Goal: Task Accomplishment & Management: Manage account settings

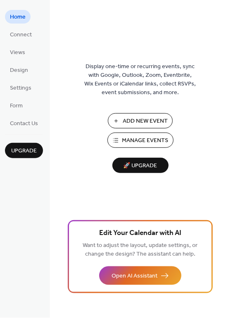
click at [143, 143] on span "Manage Events" at bounding box center [145, 141] width 46 height 9
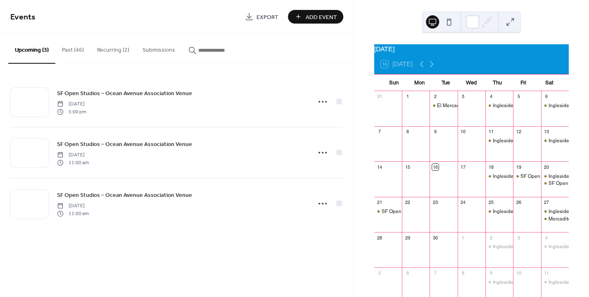
click at [62, 52] on button "Past (46)" at bounding box center [72, 47] width 35 height 29
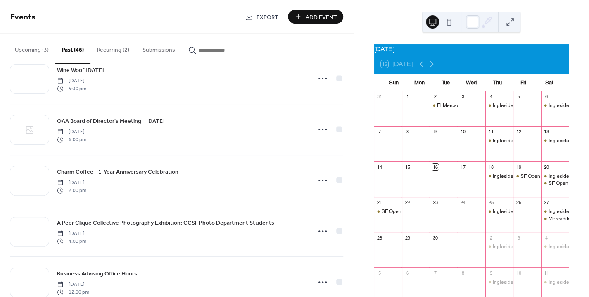
scroll to position [74, 0]
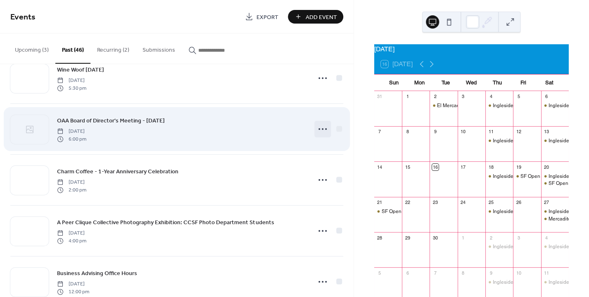
click at [316, 130] on icon at bounding box center [322, 128] width 13 height 13
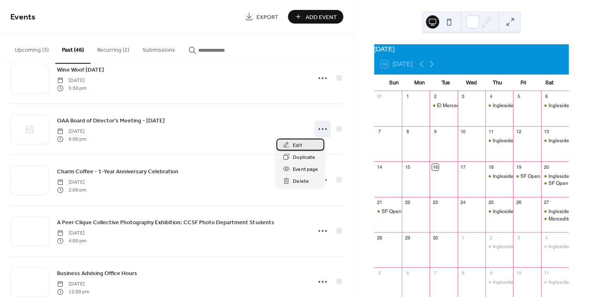
click at [301, 143] on span "Edit" at bounding box center [297, 145] width 9 height 9
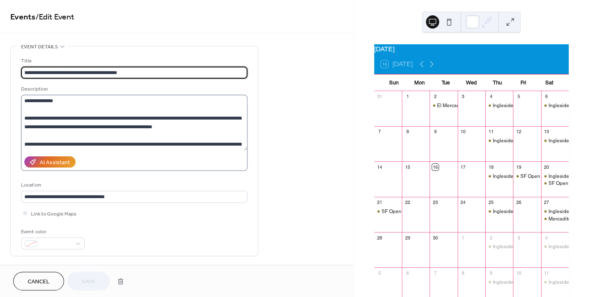
scroll to position [8, 0]
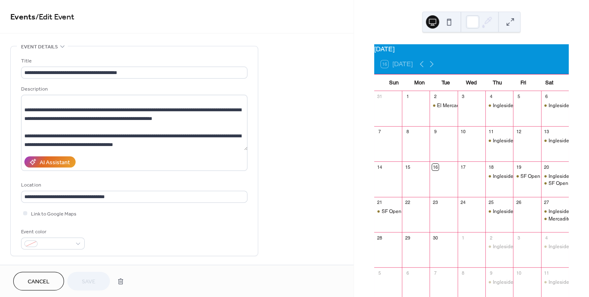
click at [45, 289] on button "Cancel" at bounding box center [38, 281] width 51 height 19
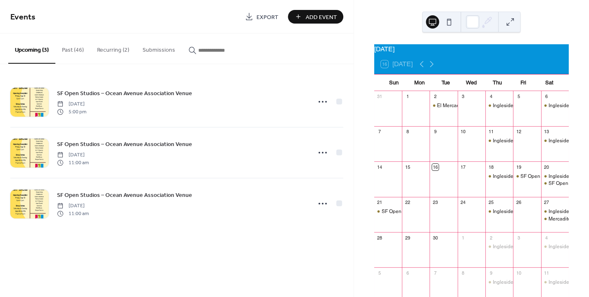
click at [71, 51] on button "Past (46)" at bounding box center [72, 47] width 35 height 29
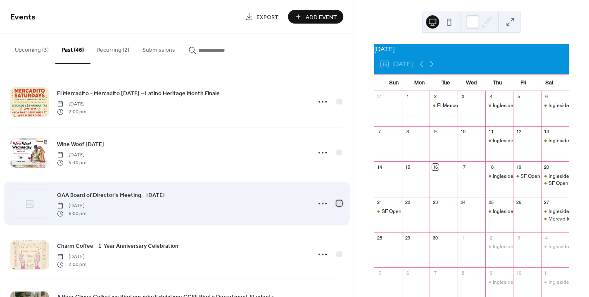
click at [336, 202] on div at bounding box center [339, 203] width 6 height 6
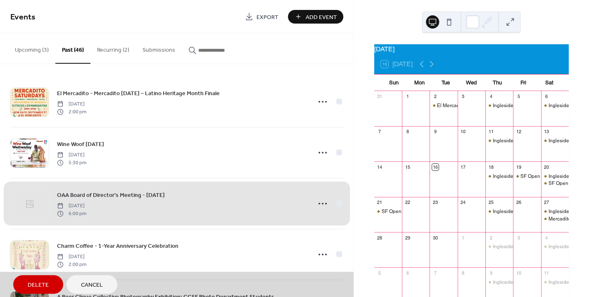
click at [320, 203] on div "OAA Board of Director's Meeting - August 2025 Monday, August 18, 2025 6:00 pm" at bounding box center [176, 203] width 333 height 51
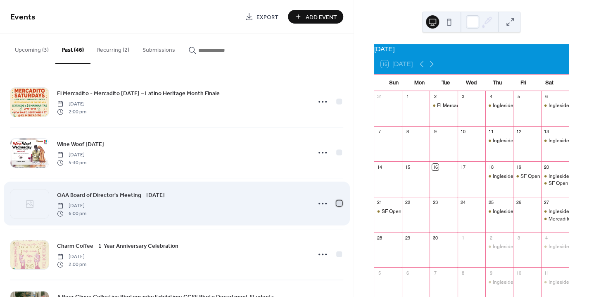
click at [336, 203] on div at bounding box center [339, 203] width 6 height 6
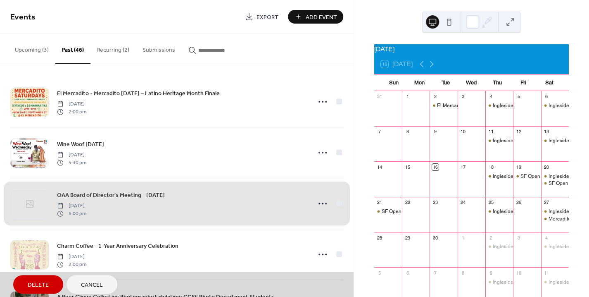
click at [331, 203] on div "OAA Board of Director's Meeting - August 2025 Monday, August 18, 2025 6:00 pm" at bounding box center [176, 203] width 333 height 51
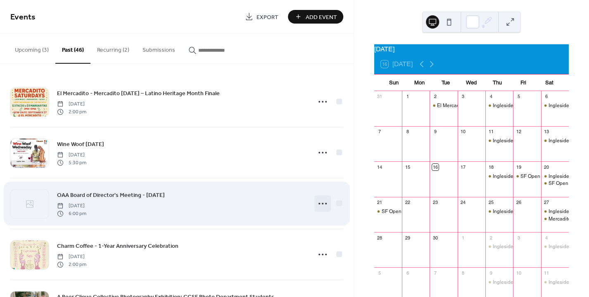
click at [322, 203] on circle at bounding box center [323, 204] width 2 height 2
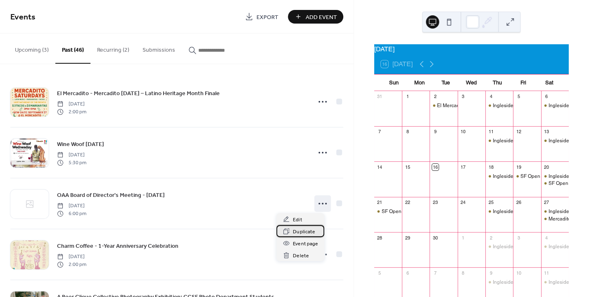
click at [310, 234] on span "Duplicate" at bounding box center [304, 231] width 22 height 9
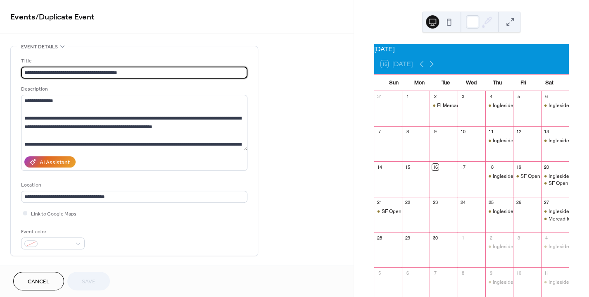
click at [114, 72] on input "**********" at bounding box center [134, 73] width 226 height 12
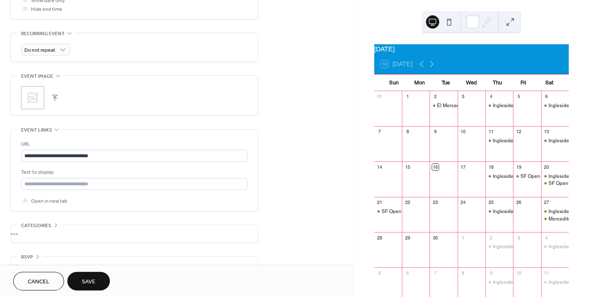
scroll to position [77, 0]
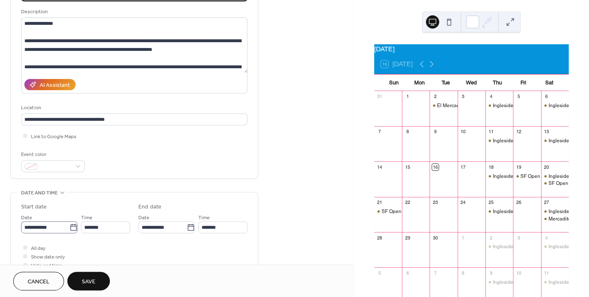
type input "**********"
click at [38, 231] on input "**********" at bounding box center [45, 227] width 48 height 12
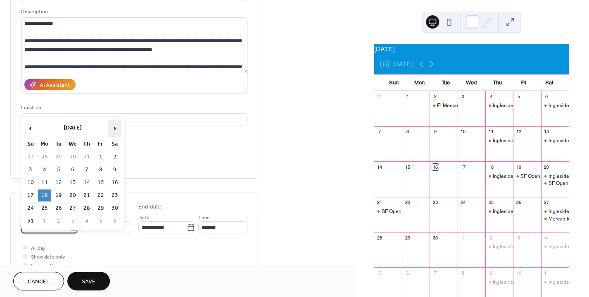
click at [119, 128] on span "›" at bounding box center [115, 128] width 12 height 17
click at [43, 205] on td "29" at bounding box center [44, 208] width 13 height 12
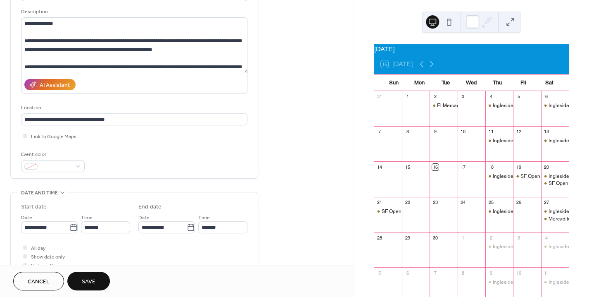
type input "**********"
click at [94, 279] on span "Save" at bounding box center [89, 281] width 14 height 9
